Goal: Contribute content: Contribute content

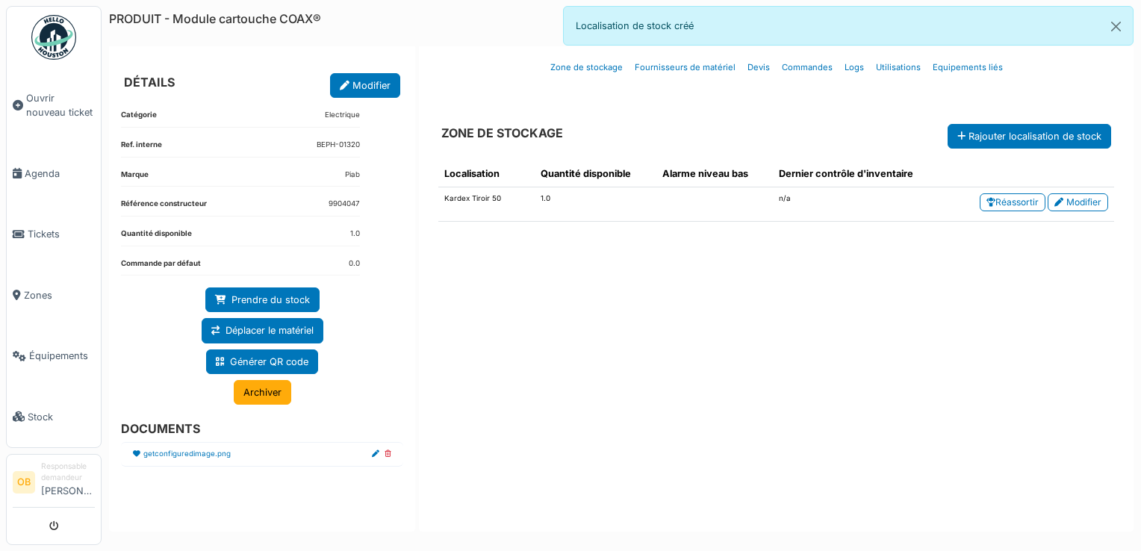
click at [616, 292] on div "Localisation Quantité disponible Alarme niveau bas Dernier contrôle d'inventair…" at bounding box center [776, 332] width 700 height 367
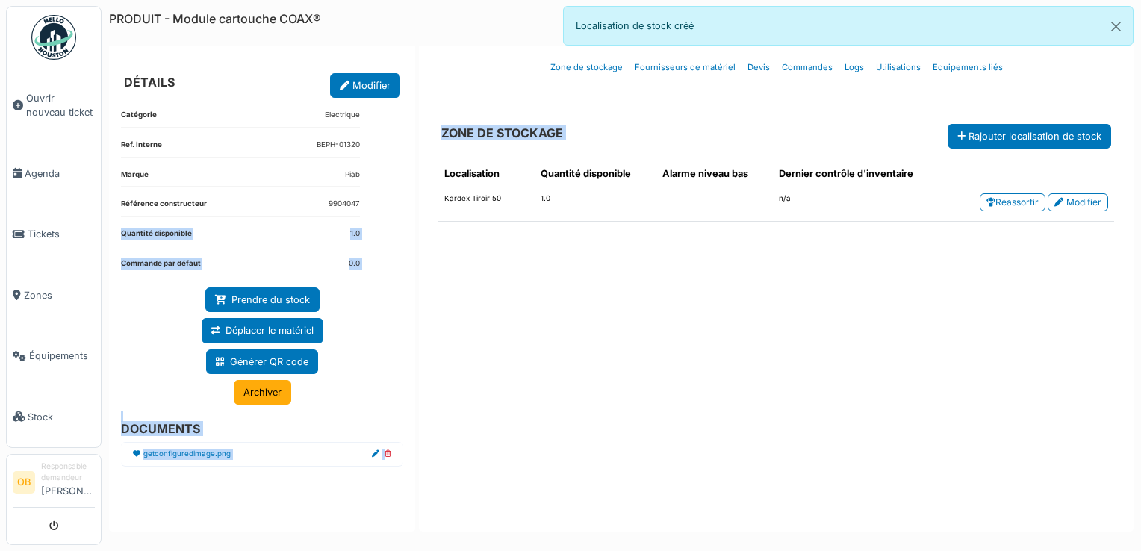
drag, startPoint x: 414, startPoint y: 214, endPoint x: 577, endPoint y: 314, distance: 190.7
click at [577, 314] on div "DÉTAILS Modifier Catégorie Electrique Ref. interne BEPH-01320 Marque Piab Référ…" at bounding box center [621, 288] width 1025 height 485
drag, startPoint x: 577, startPoint y: 314, endPoint x: 627, endPoint y: 312, distance: 50.8
click at [627, 312] on div "Localisation Quantité disponible Alarme niveau bas Dernier contrôle d'inventair…" at bounding box center [776, 332] width 700 height 367
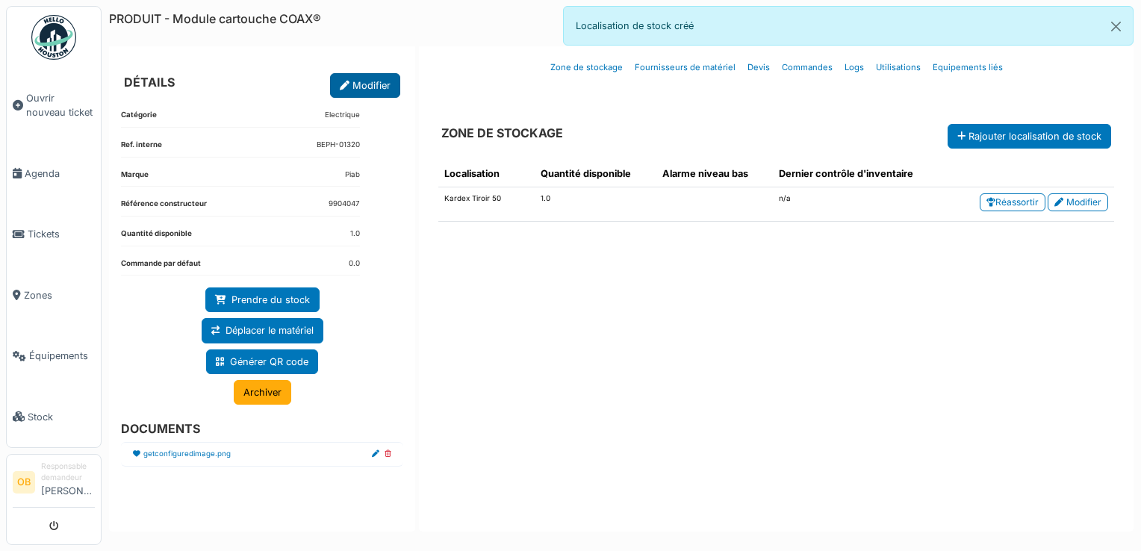
click at [382, 90] on link "Modifier" at bounding box center [365, 85] width 70 height 25
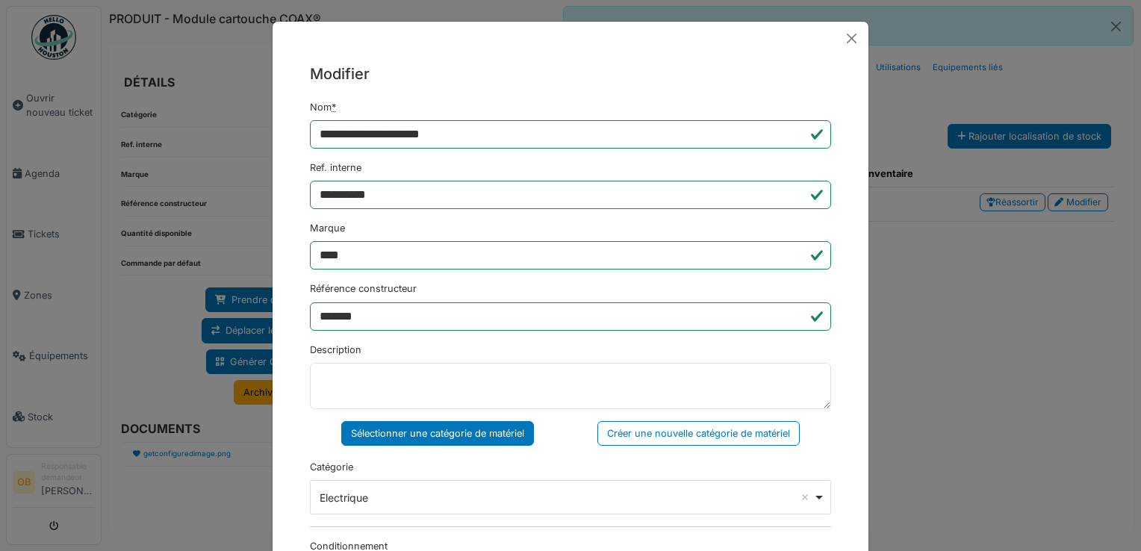
scroll to position [199, 0]
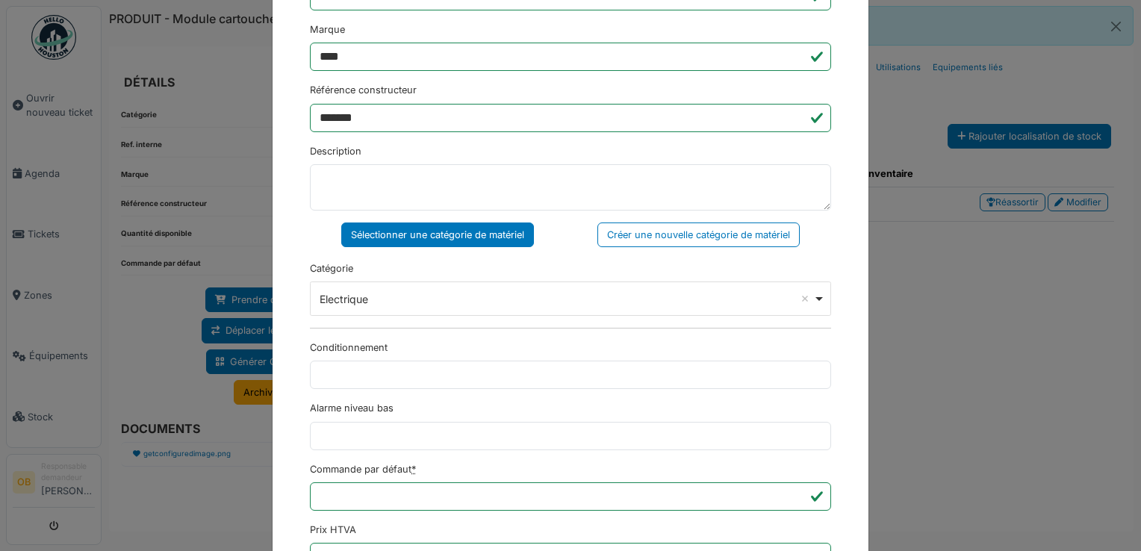
click at [198, 190] on div "**********" at bounding box center [570, 275] width 1141 height 551
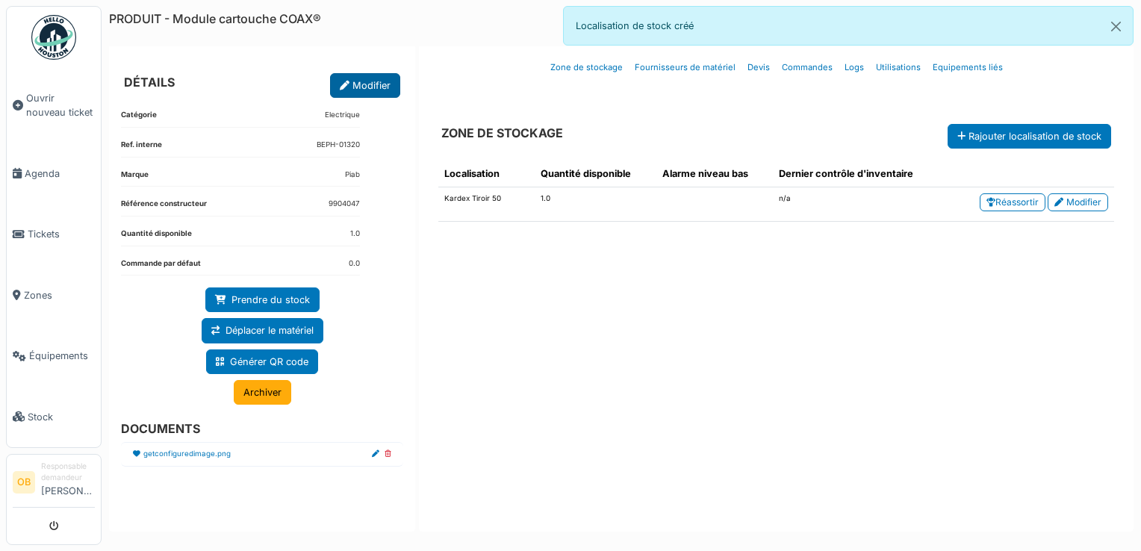
click at [343, 81] on icon at bounding box center [345, 86] width 10 height 10
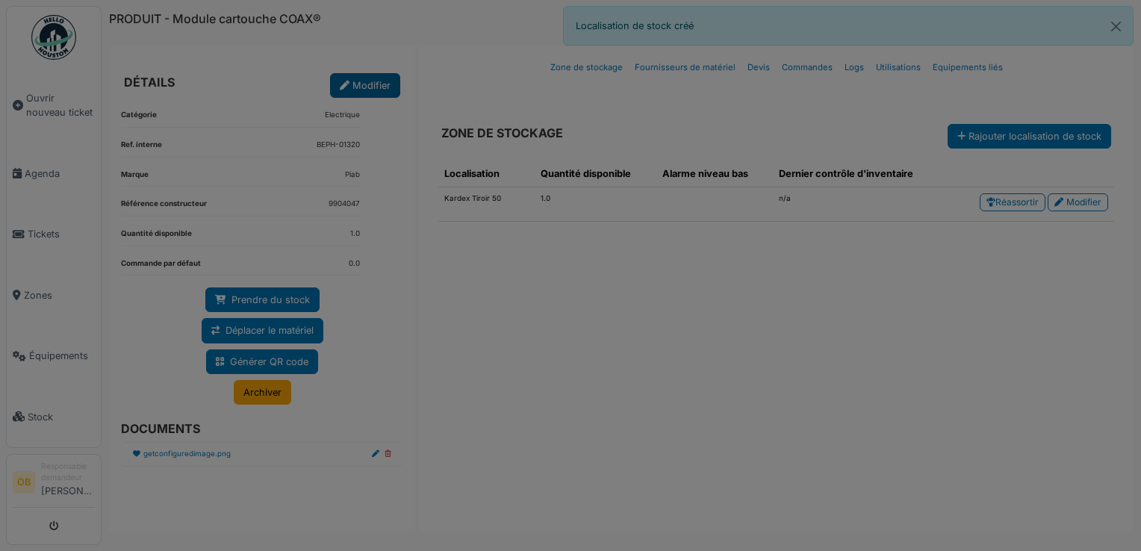
scroll to position [0, 0]
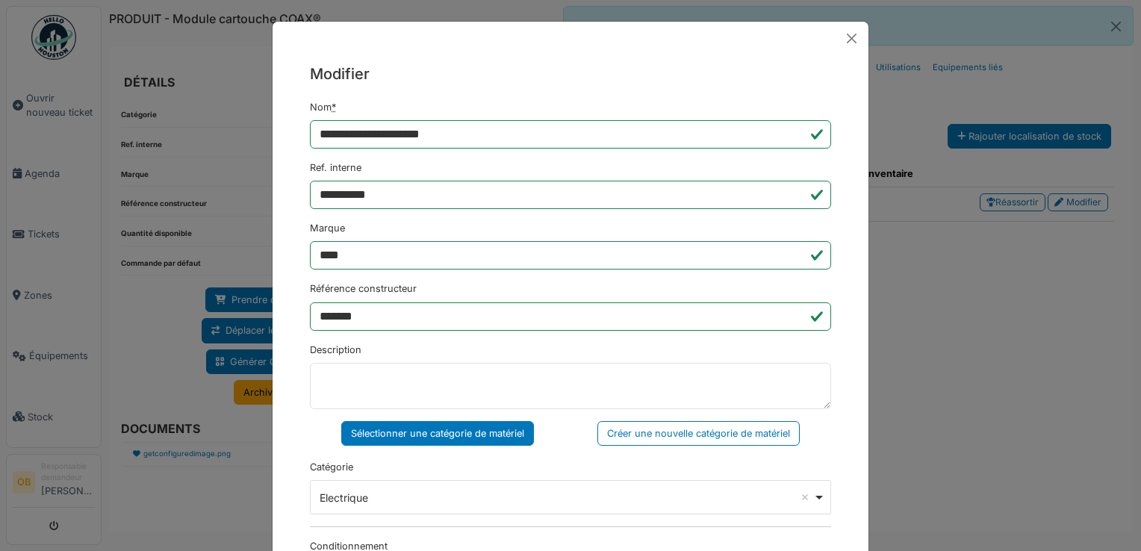
click at [1004, 317] on div "**********" at bounding box center [570, 275] width 1141 height 551
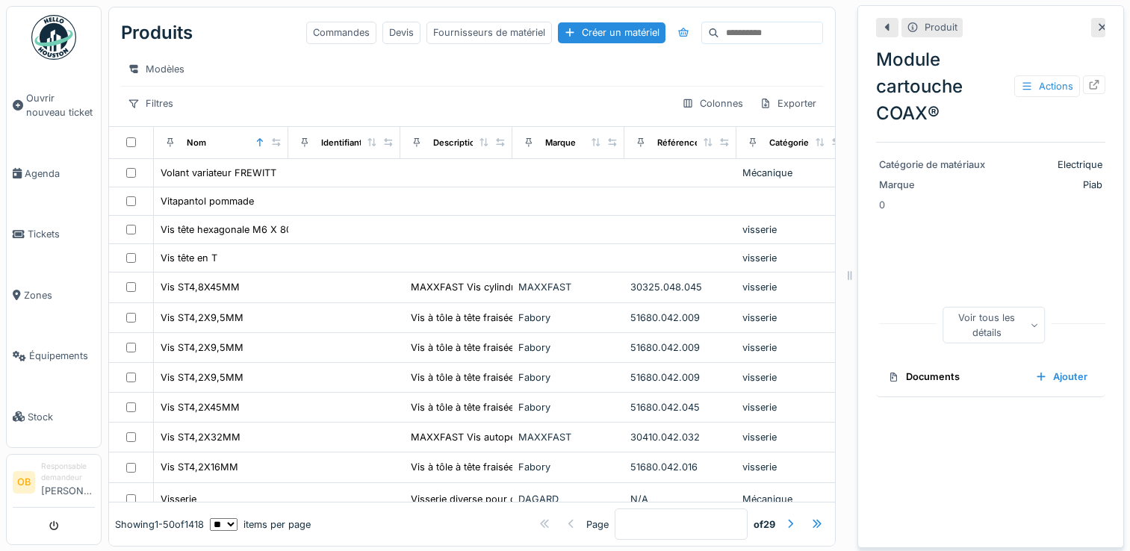
scroll to position [13, 0]
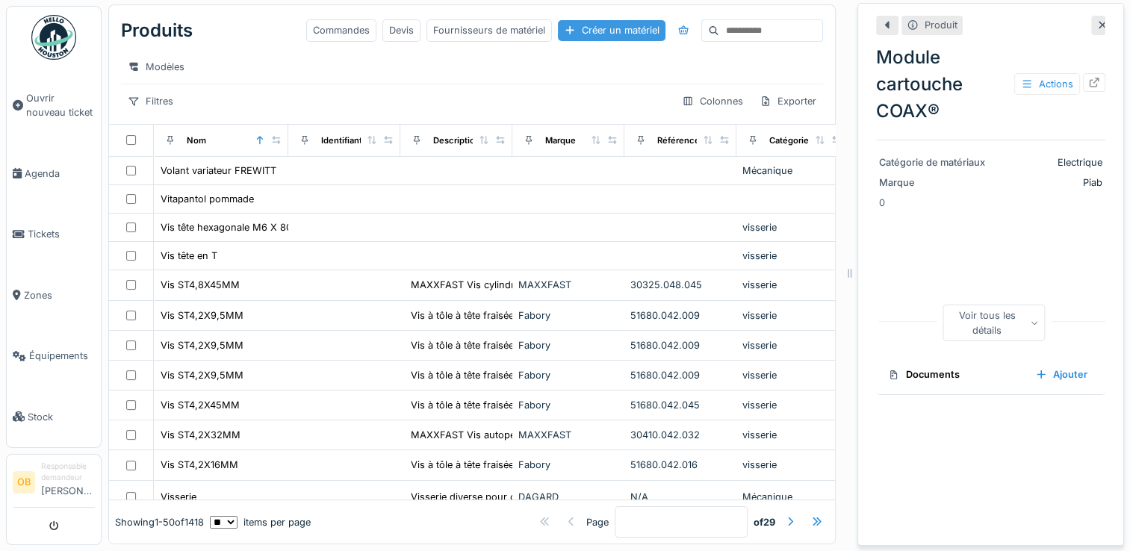
click at [558, 20] on div "Créer un matériel" at bounding box center [612, 30] width 108 height 20
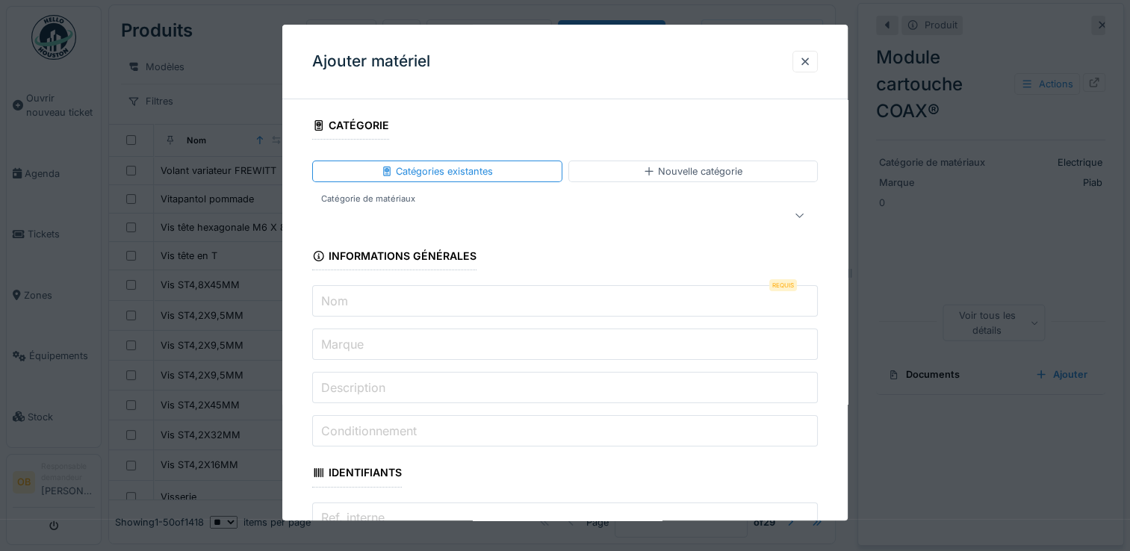
click at [348, 221] on div at bounding box center [534, 216] width 432 height 18
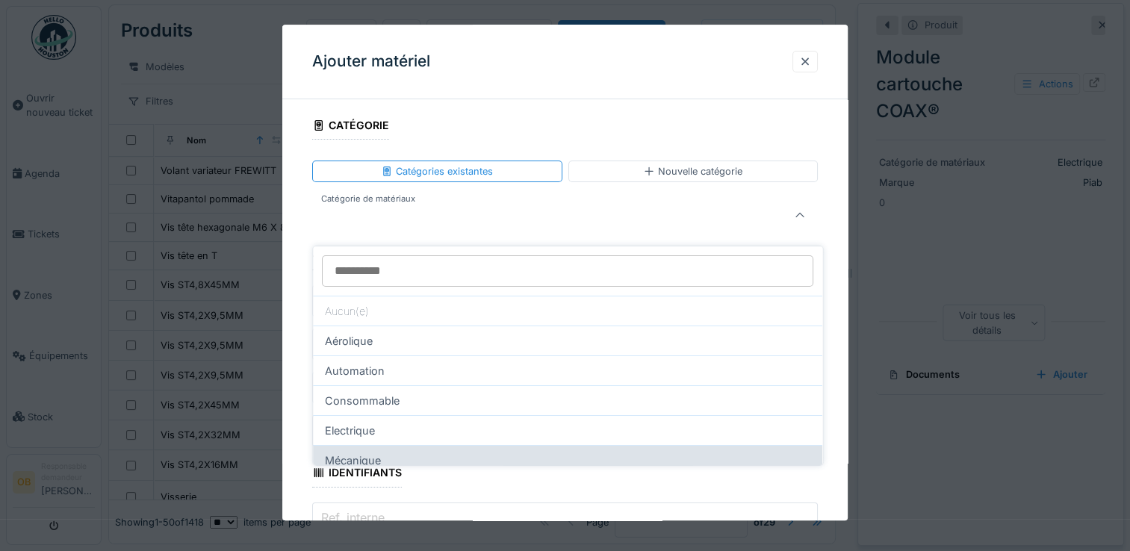
click at [359, 445] on div "Mécanique" at bounding box center [567, 460] width 509 height 30
type input "***"
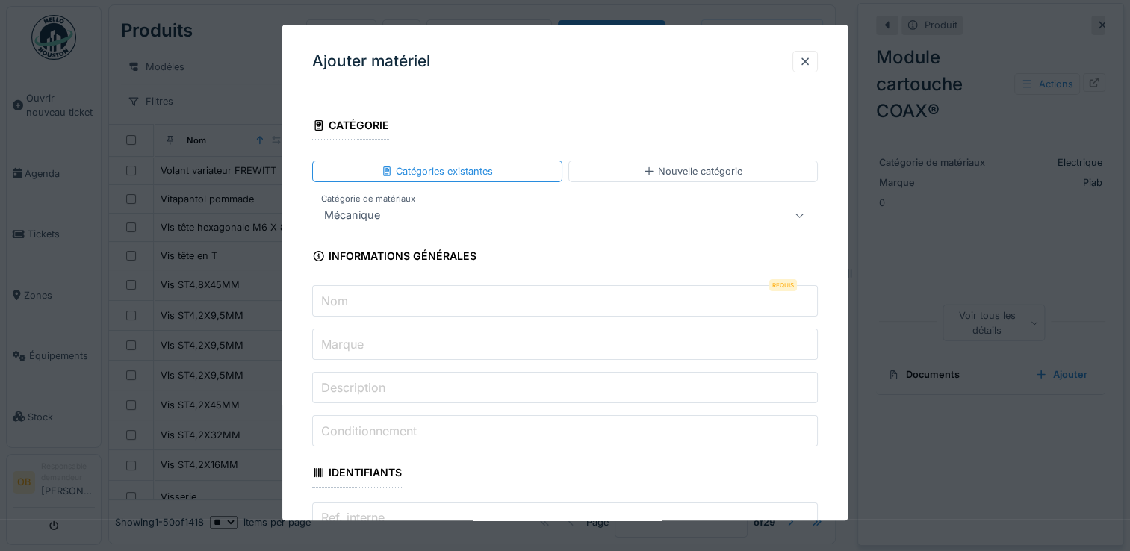
click at [358, 309] on input "Nom" at bounding box center [565, 301] width 506 height 31
paste input "*******"
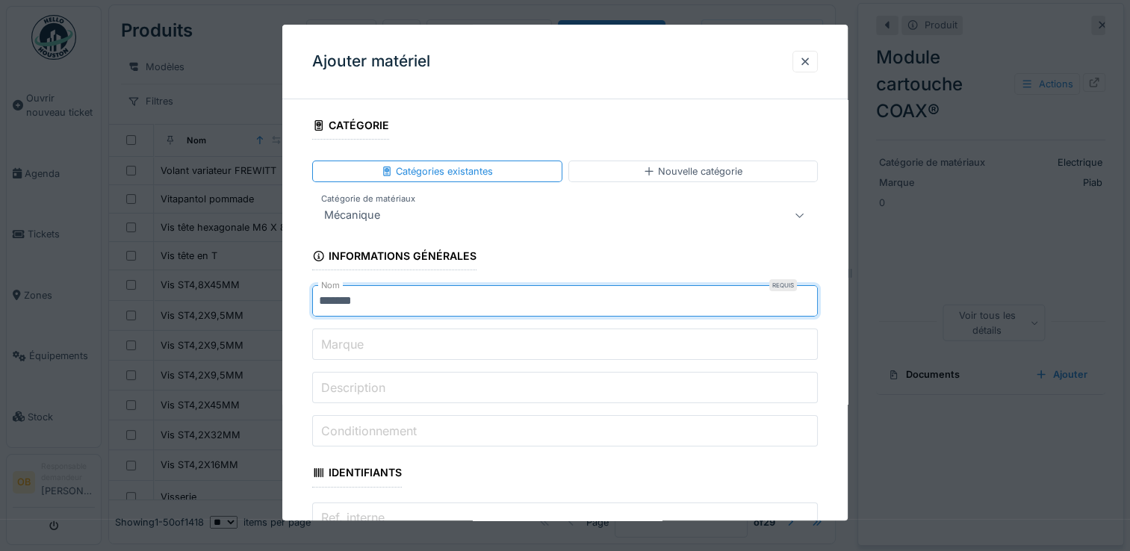
type input "*******"
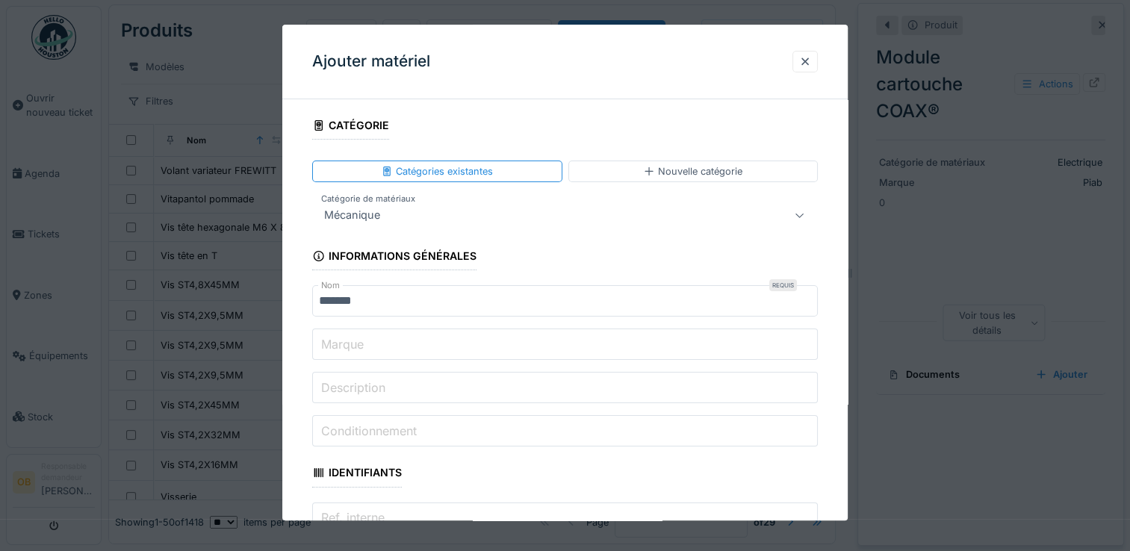
click at [348, 345] on label "Marque" at bounding box center [342, 344] width 49 height 18
click at [348, 345] on input "Marque" at bounding box center [565, 344] width 506 height 31
click at [356, 351] on label "Marque" at bounding box center [342, 344] width 49 height 18
click at [356, 351] on input "Marque" at bounding box center [565, 344] width 506 height 31
click at [341, 340] on label "Marque" at bounding box center [342, 344] width 49 height 18
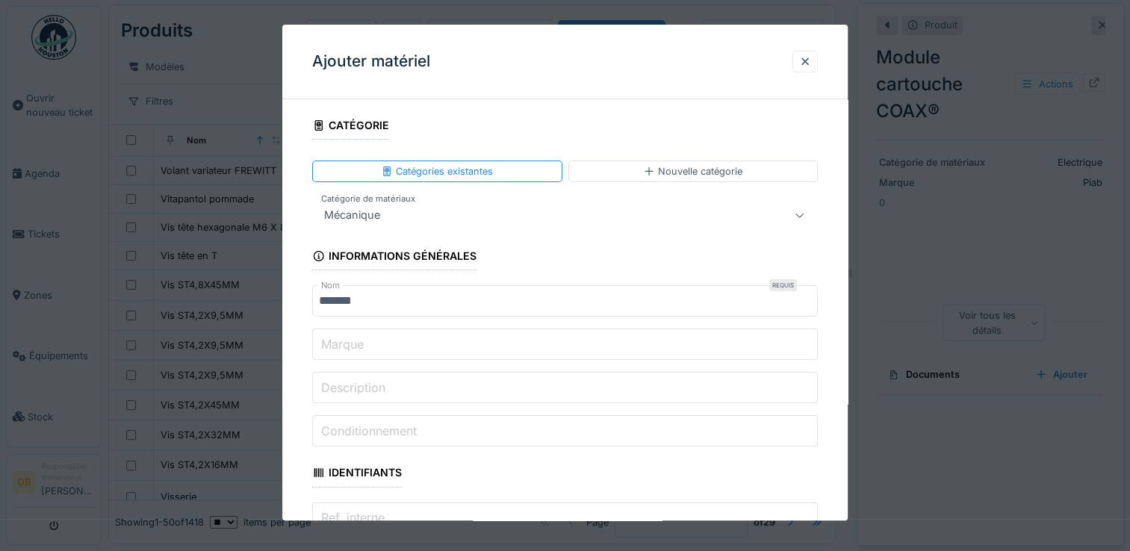
click at [341, 340] on input "Marque" at bounding box center [565, 344] width 506 height 31
click at [337, 340] on label "Marque" at bounding box center [342, 344] width 49 height 18
click at [337, 340] on input "Marque" at bounding box center [565, 344] width 506 height 31
click at [337, 343] on label "Marque" at bounding box center [342, 344] width 49 height 18
click at [337, 343] on input "Marque" at bounding box center [565, 344] width 506 height 31
